Goal: Transaction & Acquisition: Purchase product/service

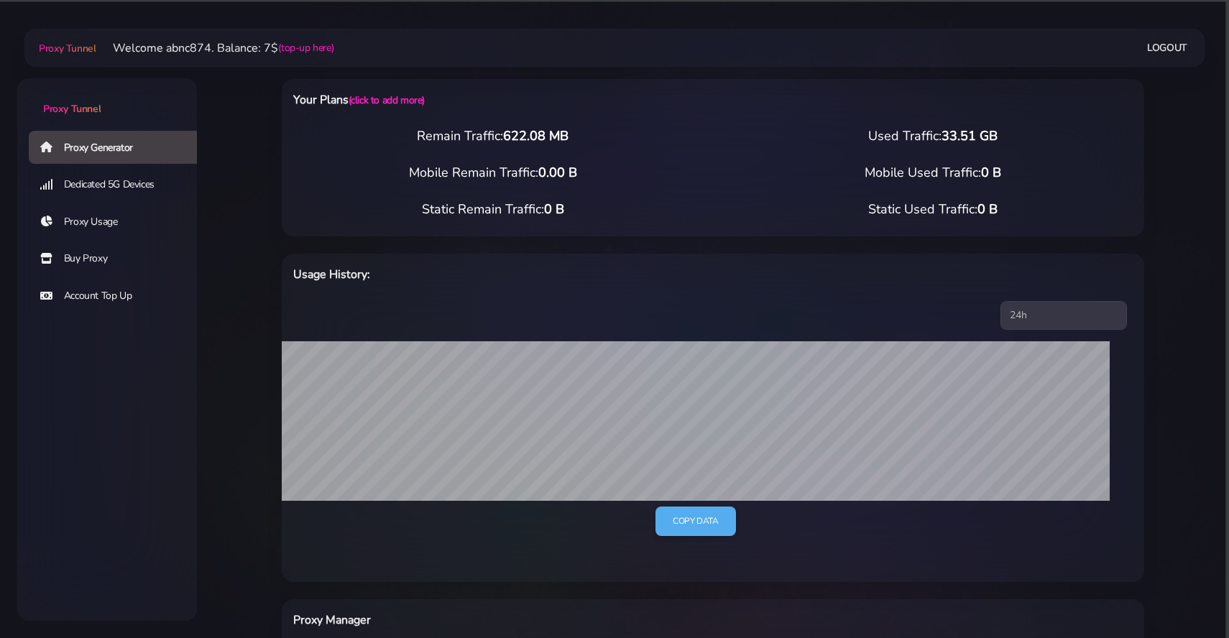
select select "FR"
click at [109, 262] on link "Buy Proxy" at bounding box center [119, 258] width 180 height 33
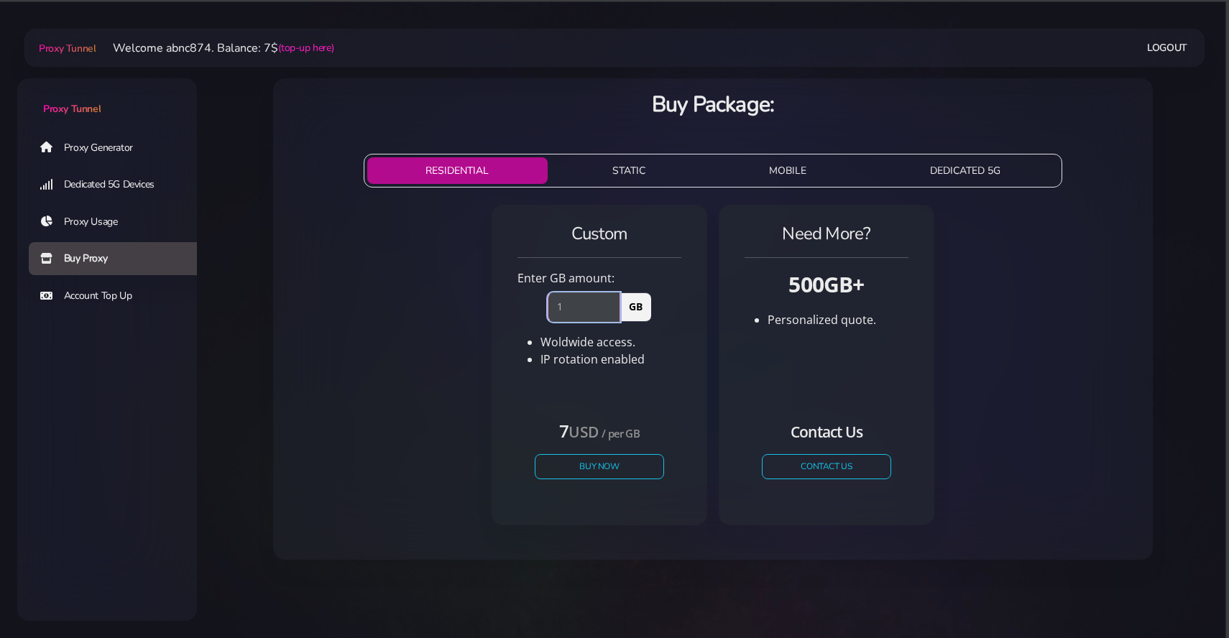
type input "1"
click at [616, 302] on input "1" at bounding box center [584, 306] width 73 height 29
click at [591, 461] on button "Buy Now" at bounding box center [599, 466] width 132 height 25
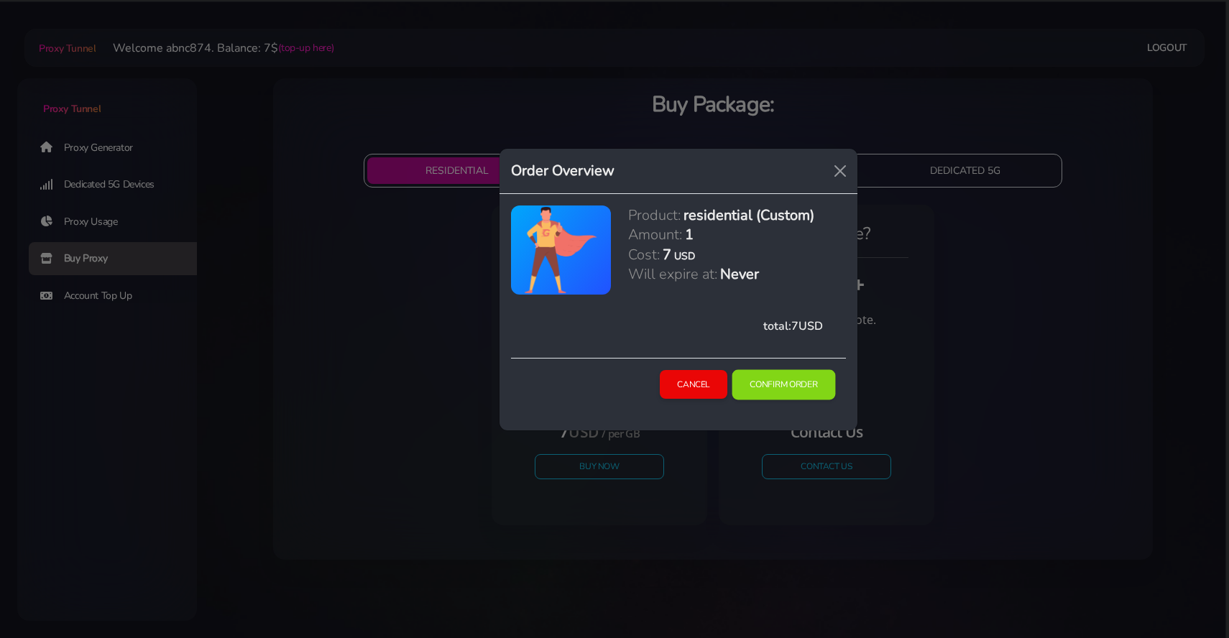
click at [763, 382] on button "Confirm Order" at bounding box center [783, 384] width 103 height 30
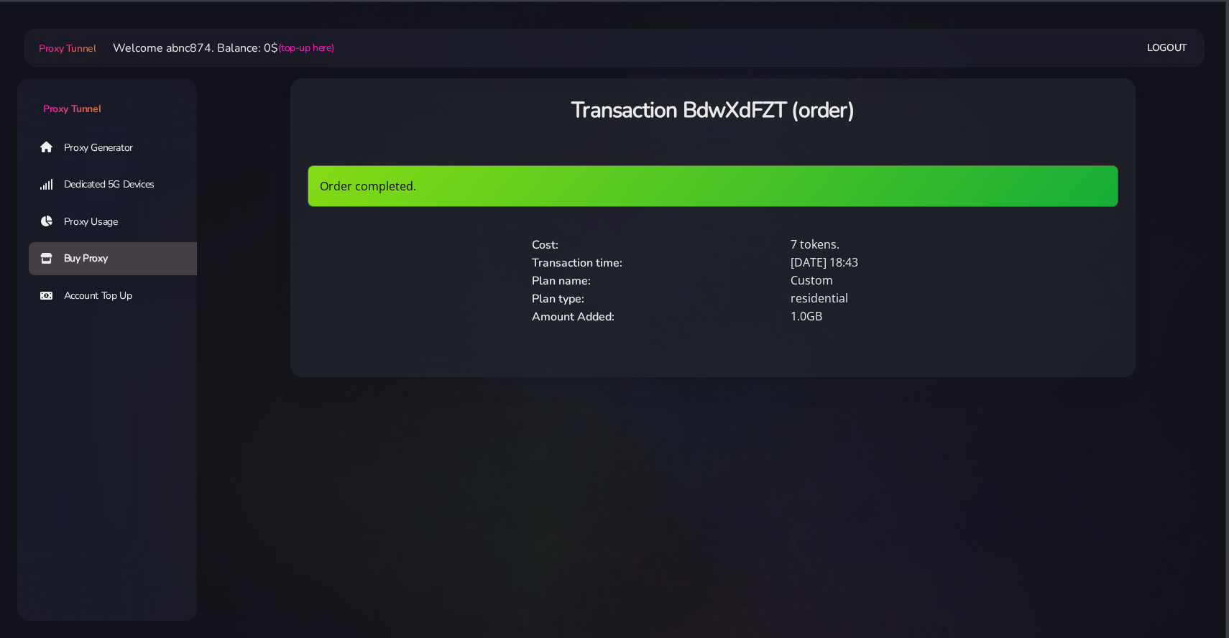
click at [113, 146] on link "Proxy Generator" at bounding box center [119, 147] width 180 height 33
